Goal: Transaction & Acquisition: Subscribe to service/newsletter

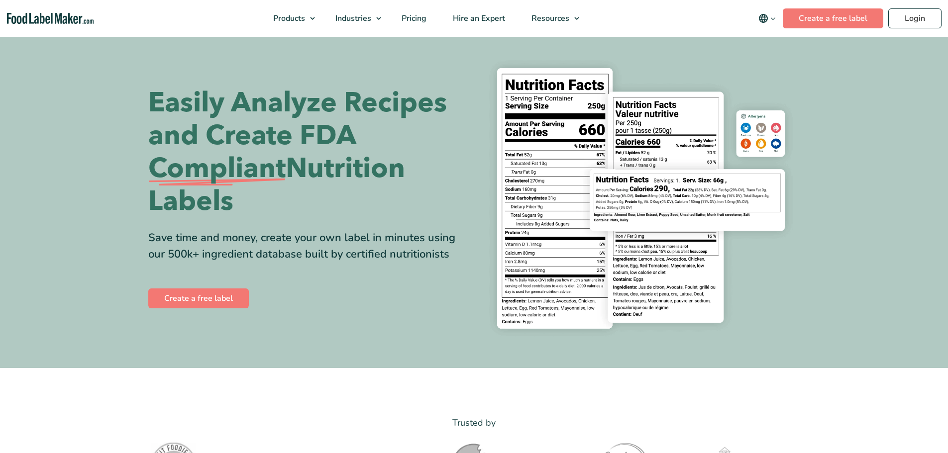
scroll to position [50, 0]
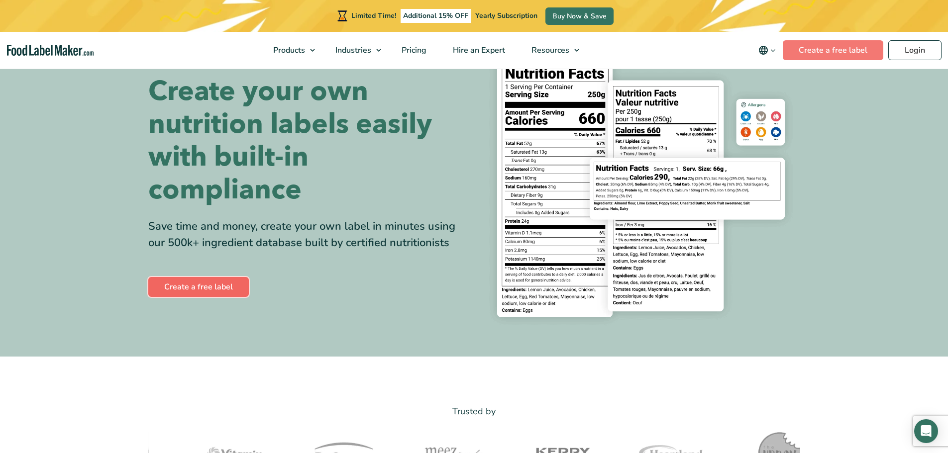
click at [215, 288] on link "Create a free label" at bounding box center [198, 287] width 100 height 20
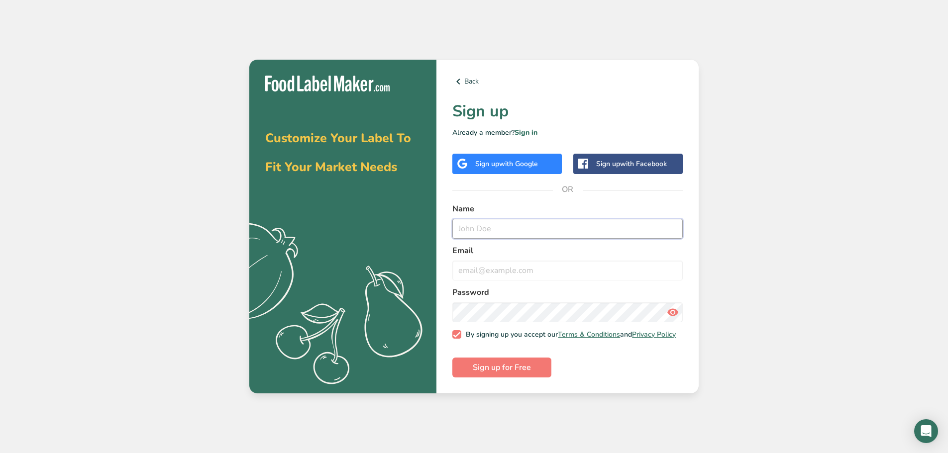
click at [480, 233] on input "text" at bounding box center [567, 229] width 230 height 20
type input "JOANN WIKSTEN"
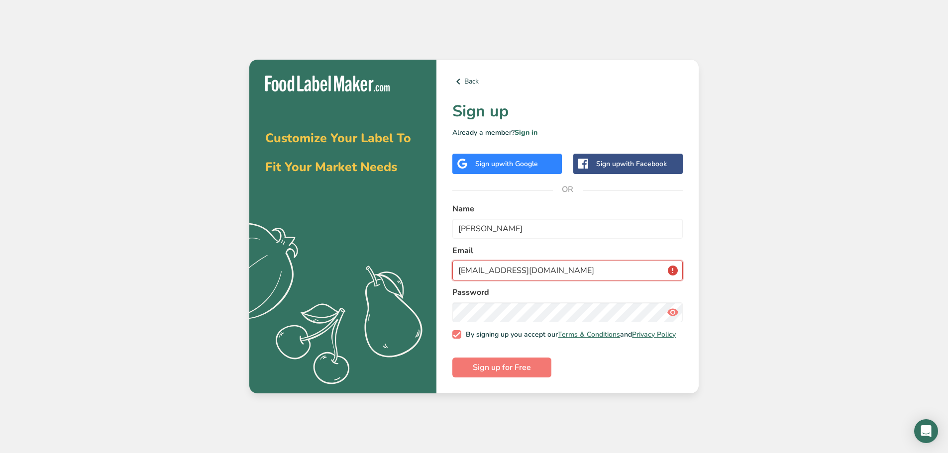
type input "LITTLEHOUSEONTHEHILL2022@YAHOO.COM"
click at [671, 312] on icon at bounding box center [673, 312] width 12 height 18
click at [485, 366] on span "Sign up for Free" at bounding box center [502, 368] width 58 height 12
click at [514, 367] on span "Sign up for Free" at bounding box center [502, 368] width 58 height 12
click at [504, 374] on span "Sign up for Free" at bounding box center [502, 368] width 58 height 12
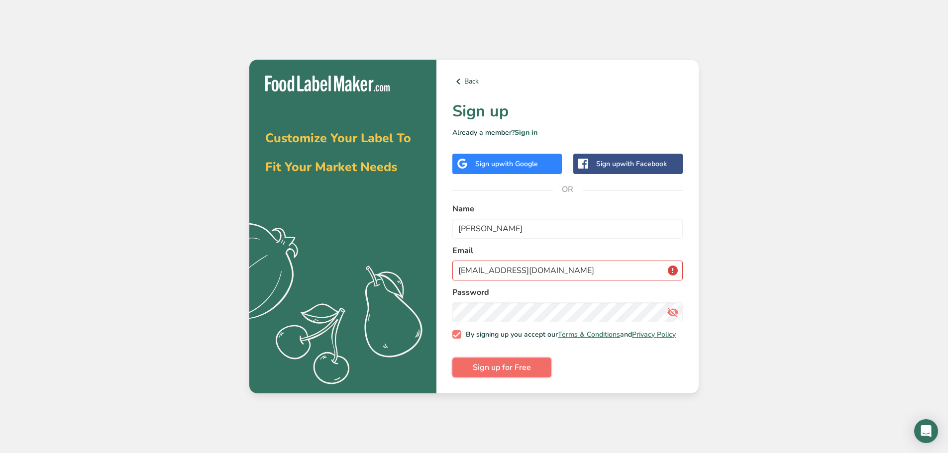
click at [504, 374] on span "Sign up for Free" at bounding box center [502, 368] width 58 height 12
click at [460, 333] on span at bounding box center [456, 334] width 9 height 9
click at [459, 333] on input "By signing up you accept our Terms & Conditions and Privacy Policy" at bounding box center [455, 334] width 6 height 6
checkbox input "false"
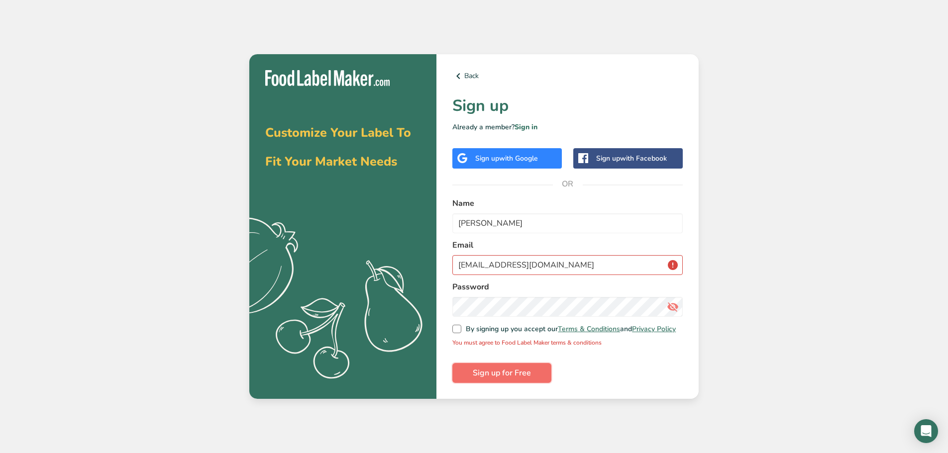
click at [484, 373] on span "Sign up for Free" at bounding box center [502, 373] width 58 height 12
click at [597, 166] on div "Back Sign up Already a member? Sign in Sign up with Google Sign up with Faceboo…" at bounding box center [567, 226] width 262 height 345
click at [600, 156] on div "Sign up with Facebook" at bounding box center [631, 158] width 71 height 10
